Goal: Task Accomplishment & Management: Use online tool/utility

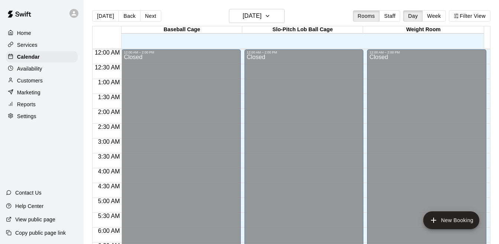
scroll to position [374, 0]
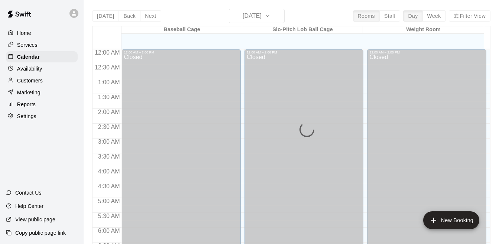
scroll to position [408, 0]
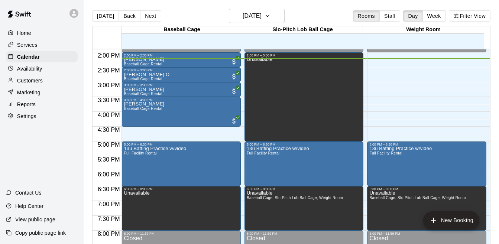
scroll to position [402, 0]
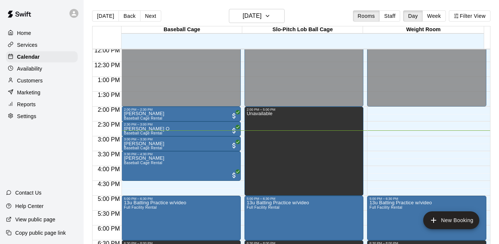
scroll to position [373, 0]
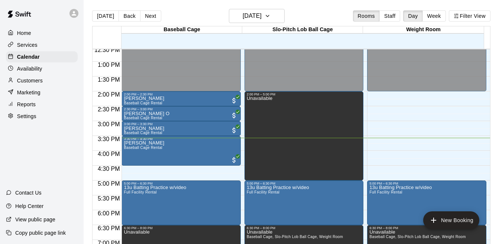
scroll to position [369, 0]
